Goal: Information Seeking & Learning: Learn about a topic

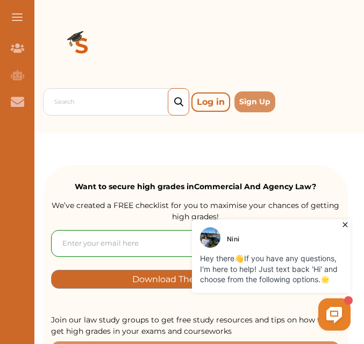
click at [345, 222] on icon at bounding box center [345, 225] width 11 height 11
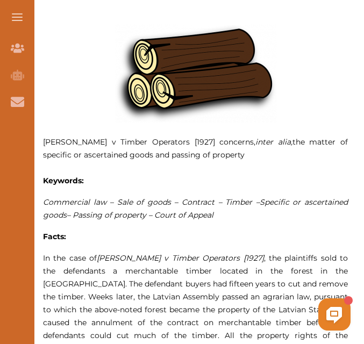
scroll to position [439, 0]
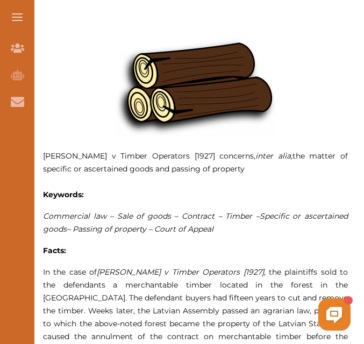
click at [47, 215] on span "Commercial law – Sale of goods – Contract – Timber –" at bounding box center [151, 217] width 217 height 10
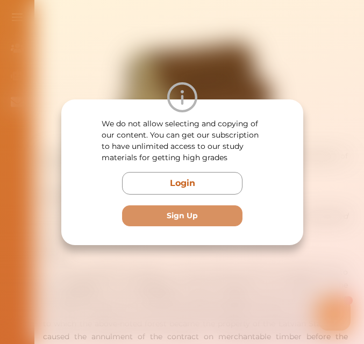
scroll to position [460, 0]
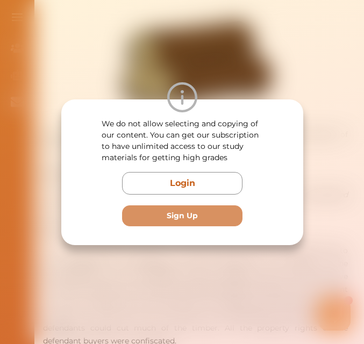
click at [267, 87] on div at bounding box center [182, 97] width 242 height 30
click at [311, 85] on div "We do not allow selecting and copying of our content. You can get our subscript…" at bounding box center [182, 172] width 364 height 344
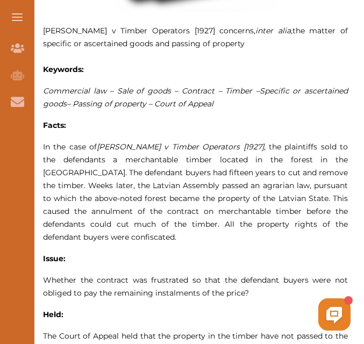
scroll to position [569, 0]
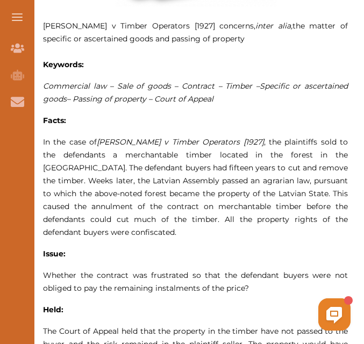
drag, startPoint x: 301, startPoint y: 253, endPoint x: 255, endPoint y: 158, distance: 105.2
click at [255, 158] on p "[PERSON_NAME] v Timber Operators [1927] concerns, inter alia, the matter of spe…" at bounding box center [195, 226] width 305 height 637
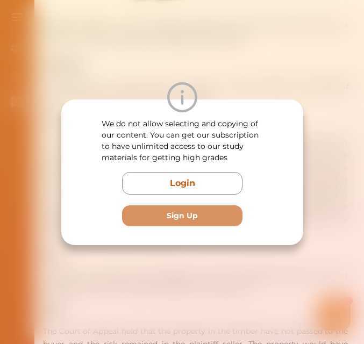
click at [252, 91] on div at bounding box center [182, 97] width 242 height 30
click at [234, 56] on div "We do not allow selecting and copying of our content. You can get our subscript…" at bounding box center [182, 172] width 364 height 344
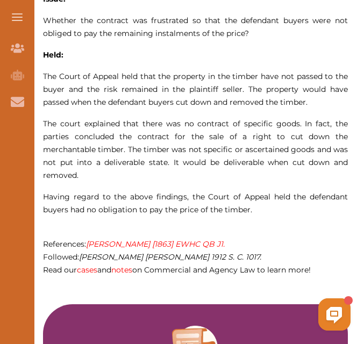
scroll to position [828, 0]
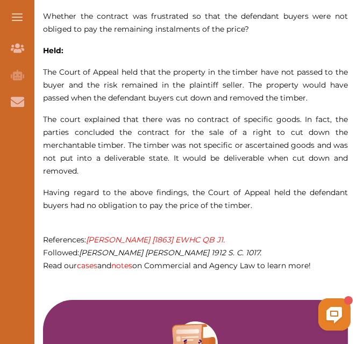
drag, startPoint x: 363, startPoint y: 118, endPoint x: 367, endPoint y: 139, distance: 21.8
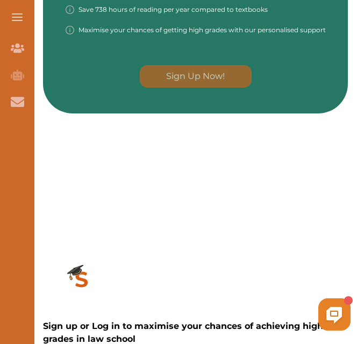
scroll to position [1585, 0]
